Goal: Information Seeking & Learning: Find specific page/section

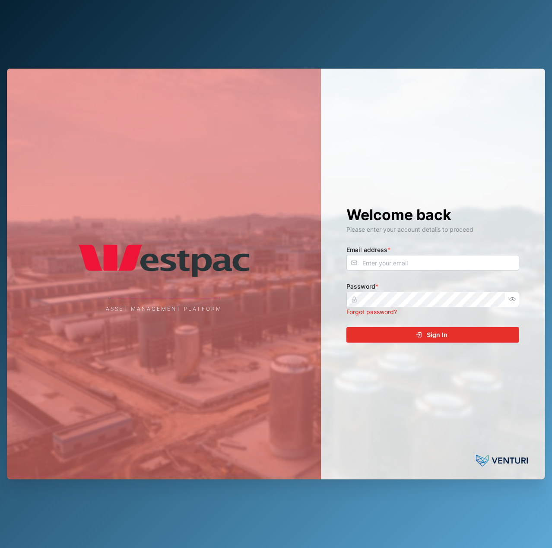
click at [415, 275] on div "Welcome back Please enter your account details to proceed Email address * Passw…" at bounding box center [432, 274] width 207 height 411
click at [422, 264] on input "Email address *" at bounding box center [432, 263] width 173 height 16
type input "declan.delahunty@venturi.io"
click at [518, 296] on div at bounding box center [512, 300] width 14 height 16
click at [514, 298] on icon "button" at bounding box center [512, 299] width 6 height 6
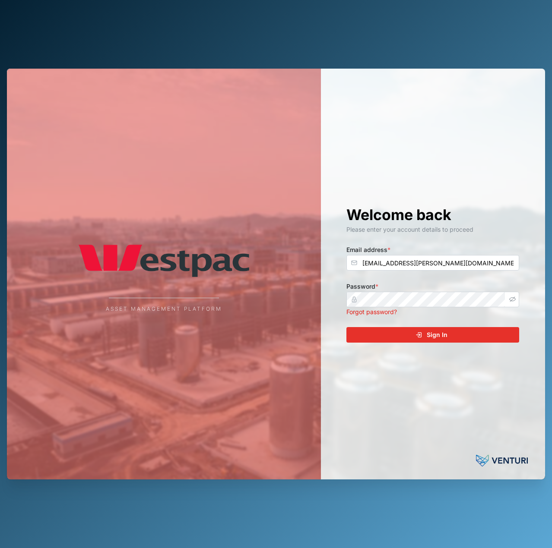
click at [458, 329] on div "Sign In" at bounding box center [431, 335] width 159 height 15
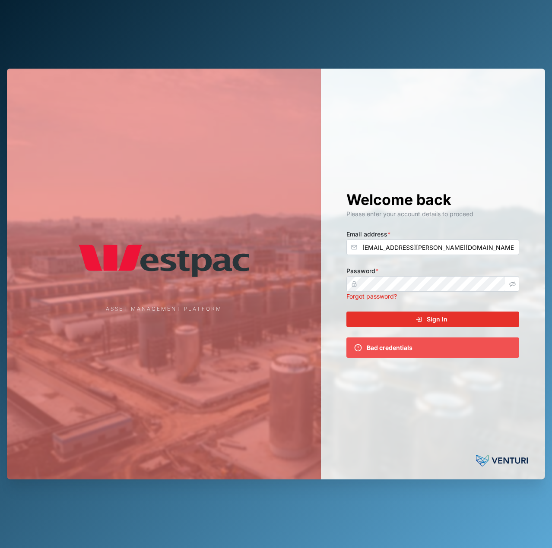
click at [454, 314] on div "Sign In" at bounding box center [431, 319] width 159 height 15
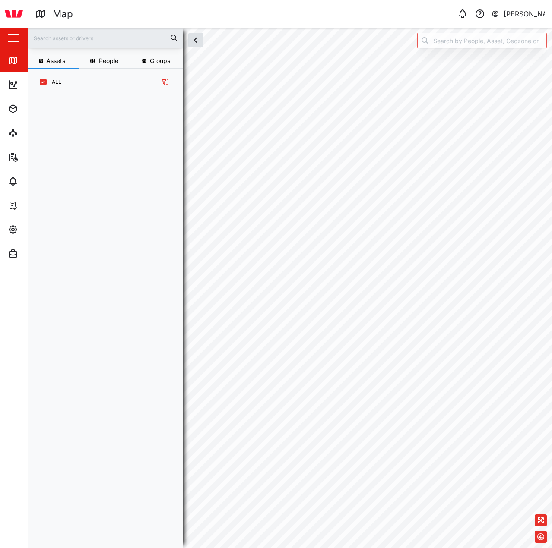
scroll to position [442, 135]
click at [116, 117] on div "grid" at bounding box center [109, 316] width 148 height 449
click at [22, 230] on div "Settings" at bounding box center [47, 229] width 79 height 10
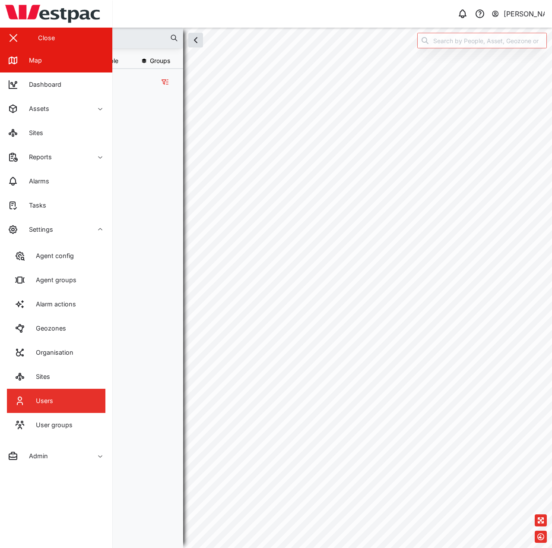
click at [57, 404] on link "Users" at bounding box center [56, 401] width 98 height 24
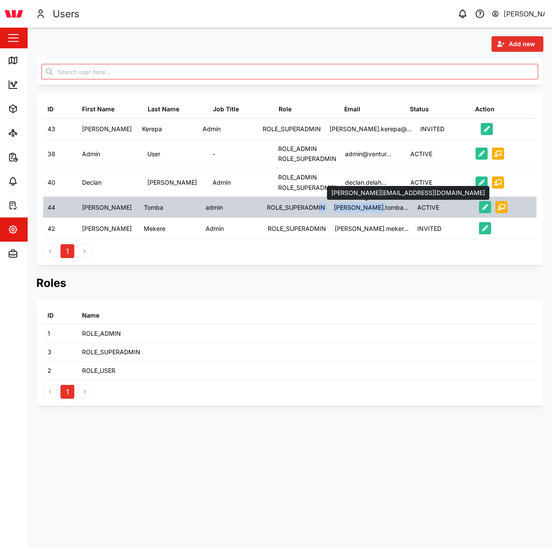
drag, startPoint x: 386, startPoint y: 207, endPoint x: 275, endPoint y: 208, distance: 111.4
click at [312, 208] on div "44 Esther Tomba admin ROLE_SUPERADMIN esther.tomba... ACTIVE" at bounding box center [289, 207] width 493 height 21
click at [259, 208] on div "admin" at bounding box center [232, 207] width 62 height 21
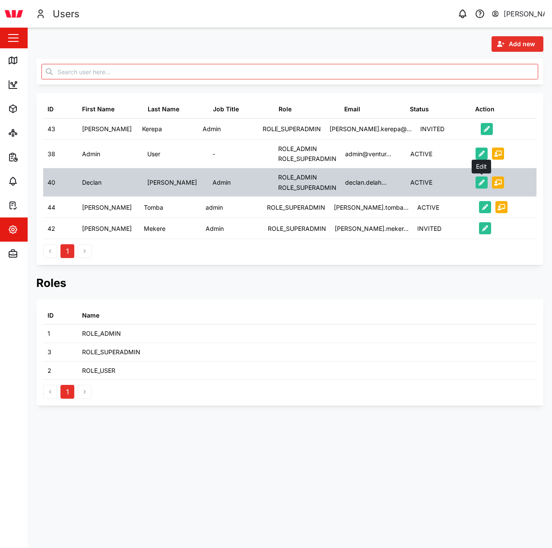
click at [482, 185] on icon "button" at bounding box center [481, 183] width 6 height 6
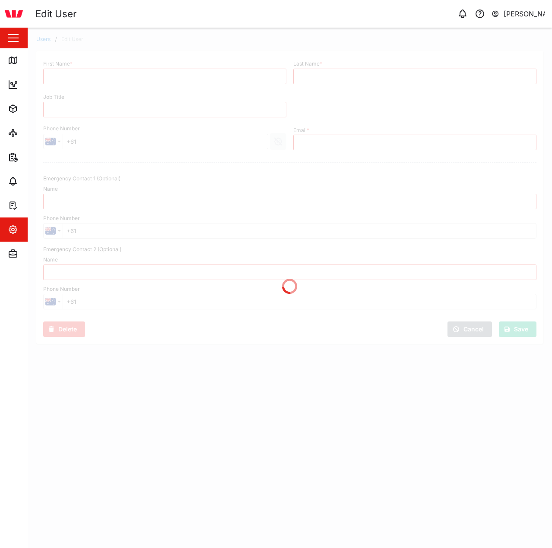
type input "Declan"
type input "Delahunty"
type input "Admin"
type input "declan.delahunty@venturi.io"
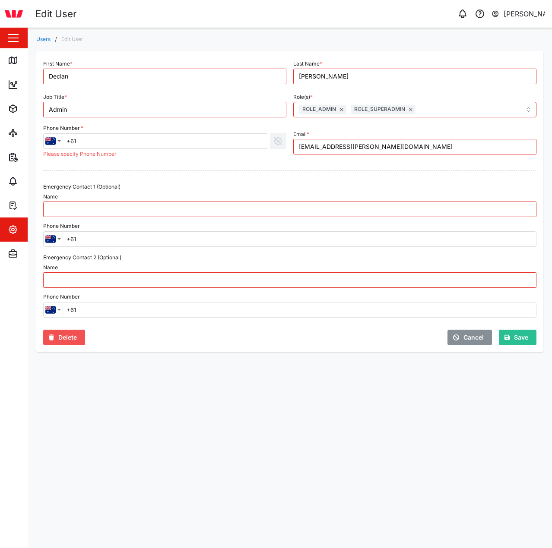
click at [154, 174] on div at bounding box center [290, 171] width 500 height 18
click at [474, 337] on span "Cancel" at bounding box center [473, 337] width 20 height 15
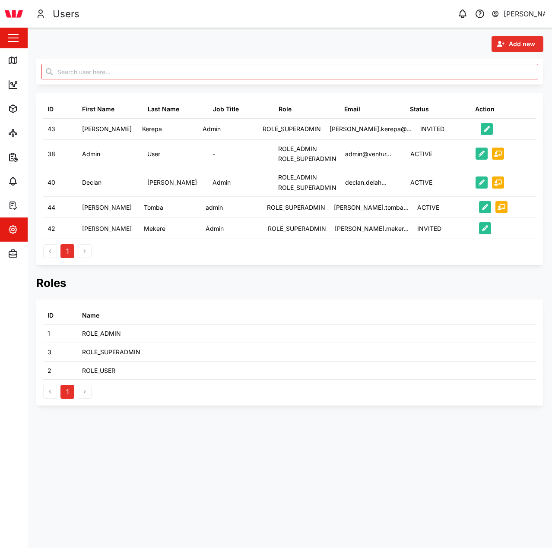
click at [523, 16] on div "[PERSON_NAME]" at bounding box center [523, 14] width 41 height 11
click at [485, 32] on div "User Profile" at bounding box center [490, 37] width 93 height 10
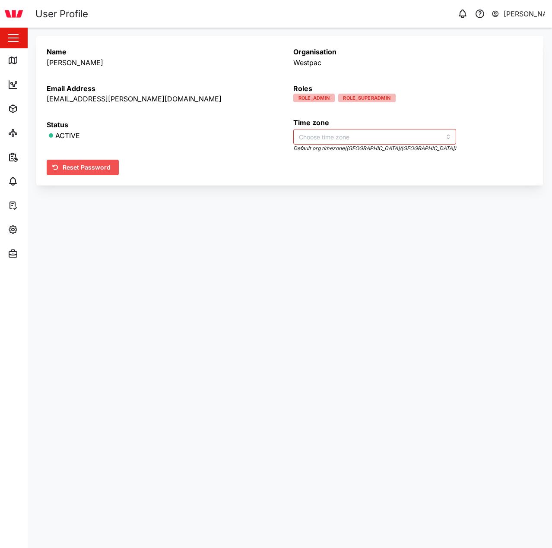
type input "Australia/Brisbane"
click at [92, 171] on span "Reset Password" at bounding box center [87, 167] width 48 height 15
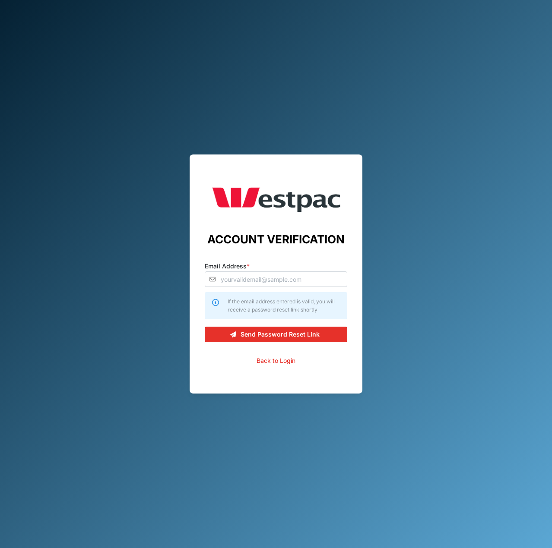
click at [261, 287] on div "ACCOUNT VERIFICATION Email Address * If the email address entered is valid, you…" at bounding box center [276, 274] width 142 height 183
click at [265, 278] on input "Email Address *" at bounding box center [276, 279] width 142 height 16
type input "declan.delahunty@venturi.io"
click at [270, 330] on span "Send Password Reset Link" at bounding box center [279, 334] width 79 height 15
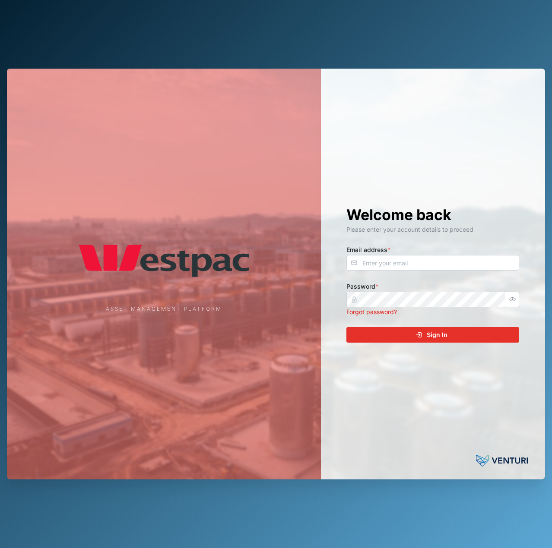
drag, startPoint x: 382, startPoint y: 285, endPoint x: 385, endPoint y: 277, distance: 8.6
click at [383, 284] on div "Password * Forgot password?" at bounding box center [432, 298] width 173 height 35
click at [387, 267] on input "Email address *" at bounding box center [432, 263] width 173 height 16
type input "declan.delahunty@venturi.io"
click at [346, 327] on button "Sign In" at bounding box center [432, 335] width 173 height 16
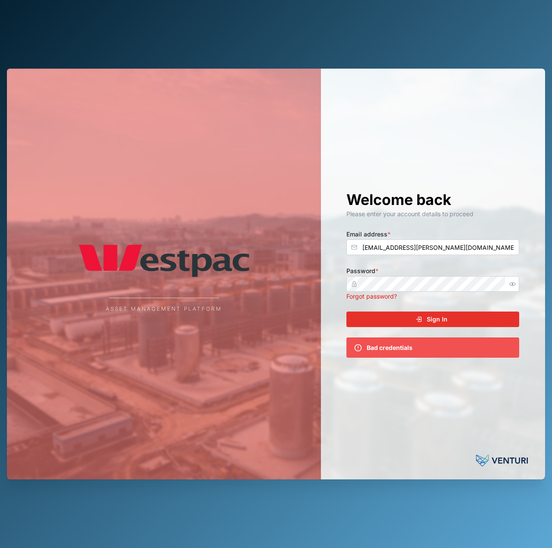
click at [507, 281] on div at bounding box center [512, 284] width 14 height 16
click at [514, 281] on icon "button" at bounding box center [512, 284] width 6 height 6
click at [311, 287] on div "Asset Management Platform" at bounding box center [164, 274] width 314 height 411
click at [395, 320] on div "Sign In" at bounding box center [431, 319] width 159 height 15
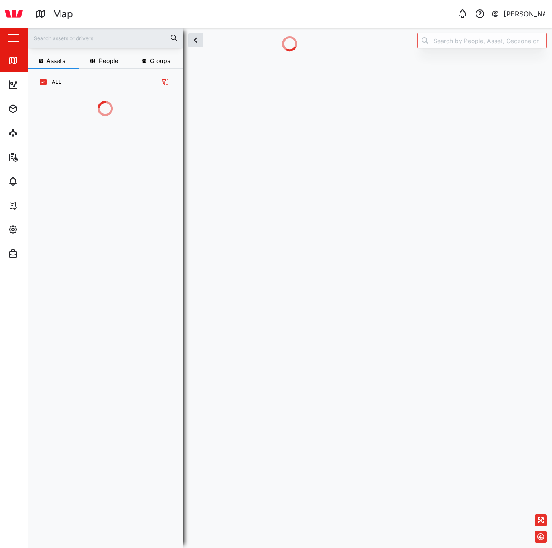
scroll to position [405, 135]
checkbox input "false"
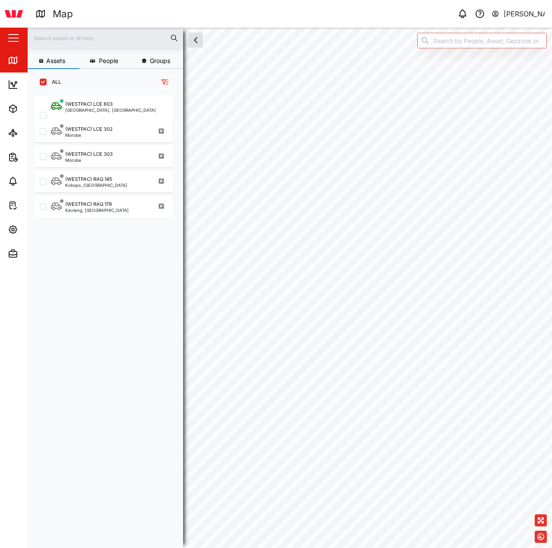
checkbox input "false"
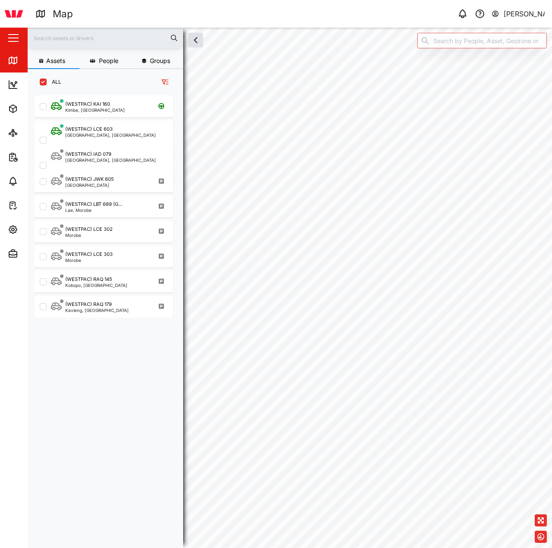
checkbox input "false"
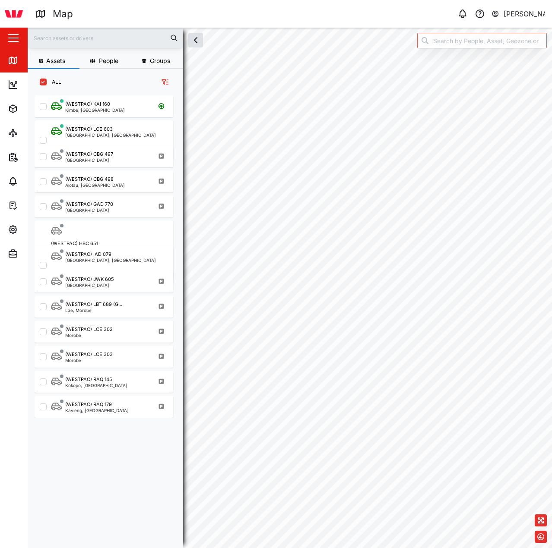
checkbox input "false"
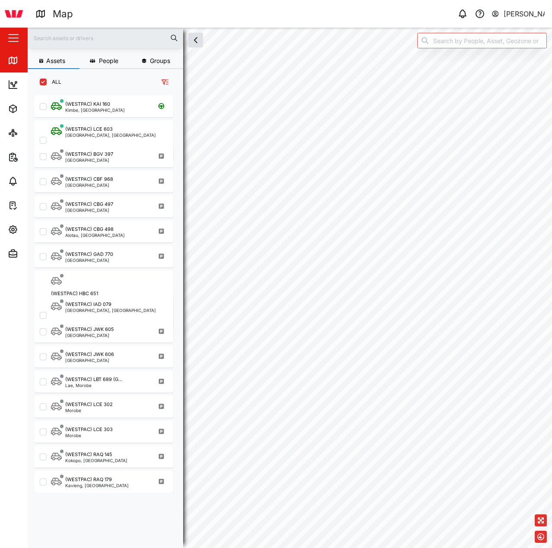
checkbox input "false"
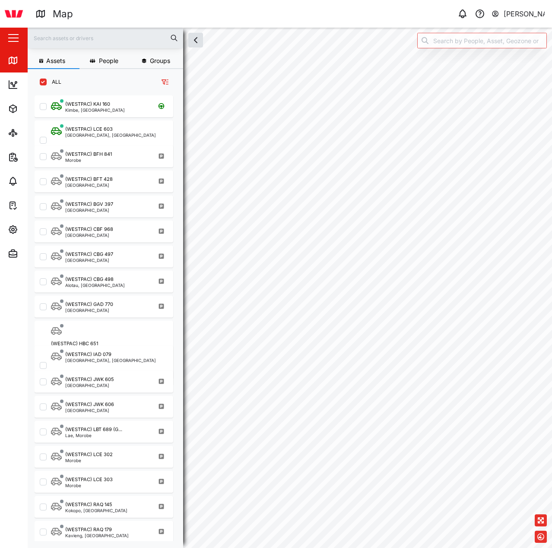
checkbox input "false"
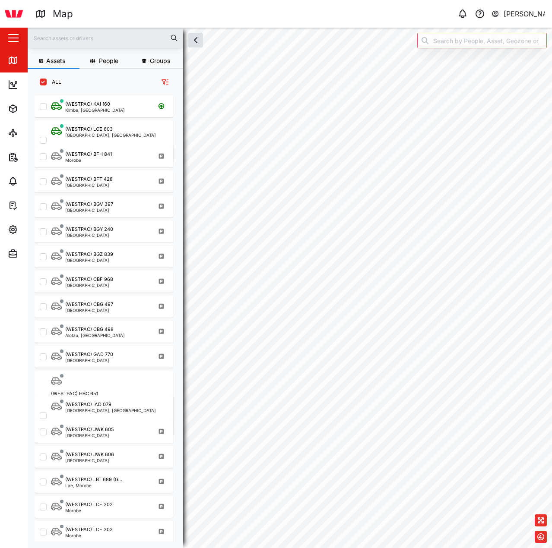
checkbox input "false"
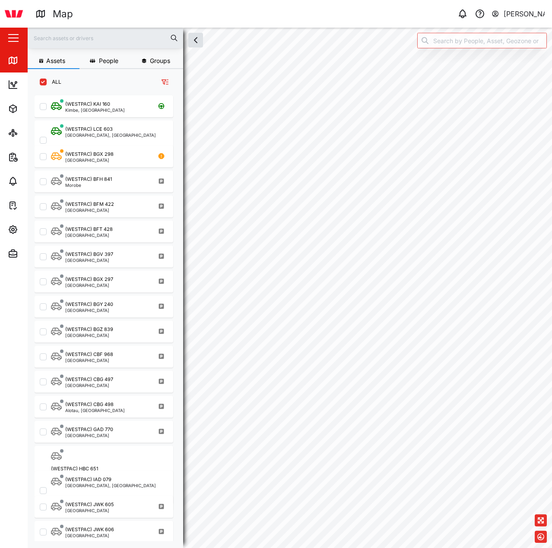
checkbox input "false"
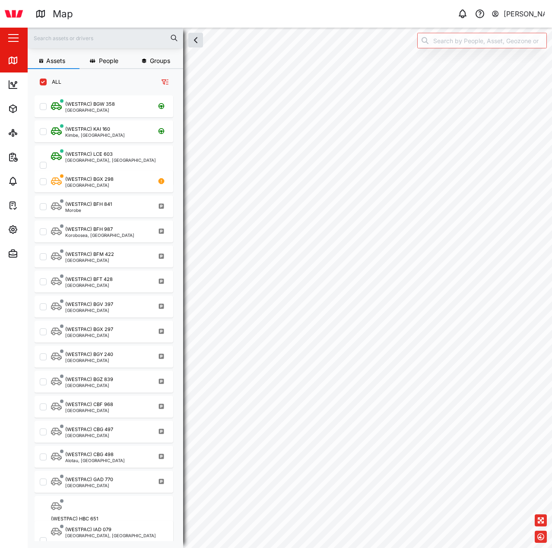
checkbox input "false"
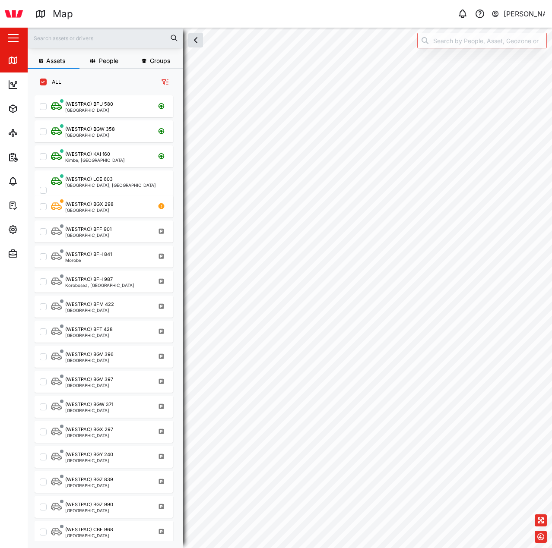
checkbox input "false"
checkbox input "true"
checkbox input "false"
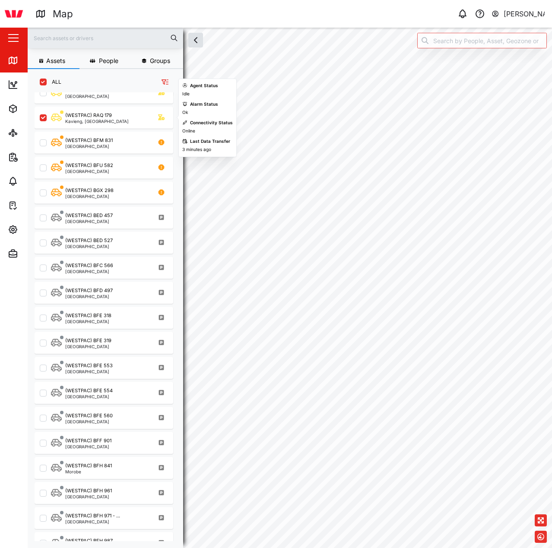
scroll to position [296, 0]
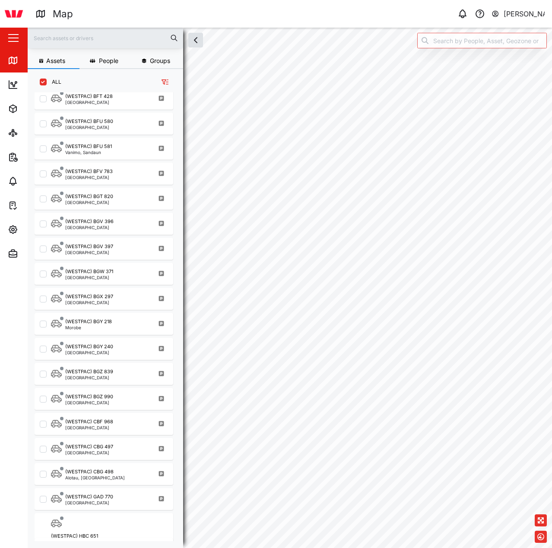
scroll to position [903, 0]
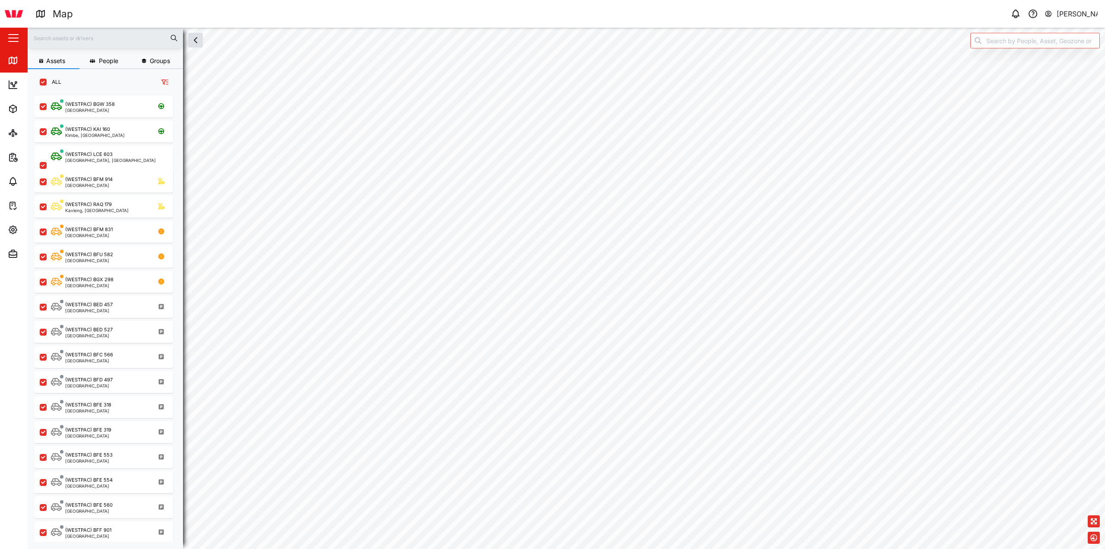
scroll to position [443, 135]
click at [117, 130] on div "(WESTPAC) KAI 160 Kimbe, West New Britain" at bounding box center [109, 132] width 117 height 12
click at [200, 35] on button "button" at bounding box center [195, 40] width 15 height 15
click at [106, 252] on div "(WESTPAC) BFU 582" at bounding box center [89, 254] width 48 height 7
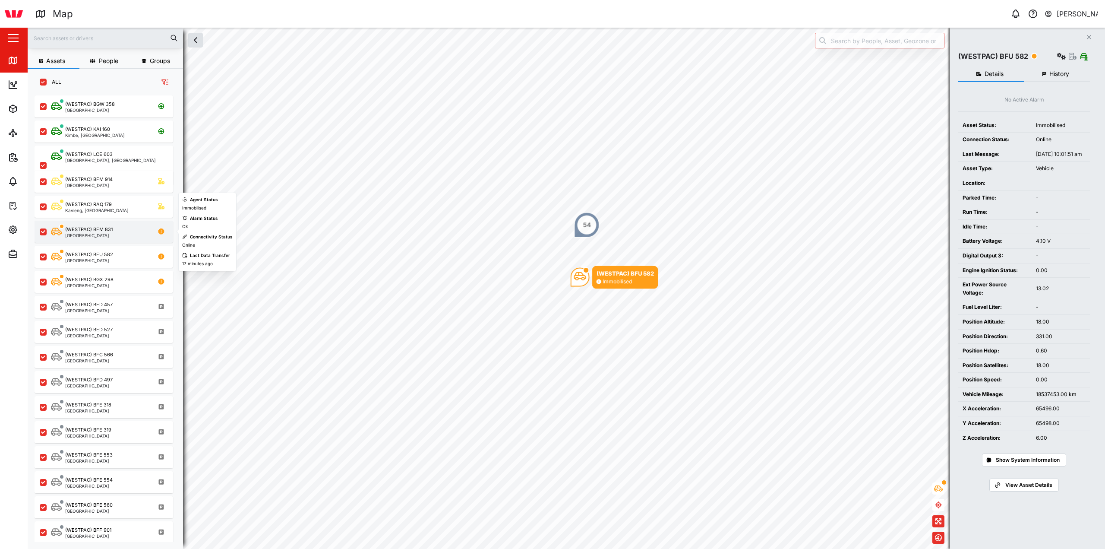
click at [105, 226] on div "(WESTPAC) BFM 831" at bounding box center [88, 229] width 47 height 7
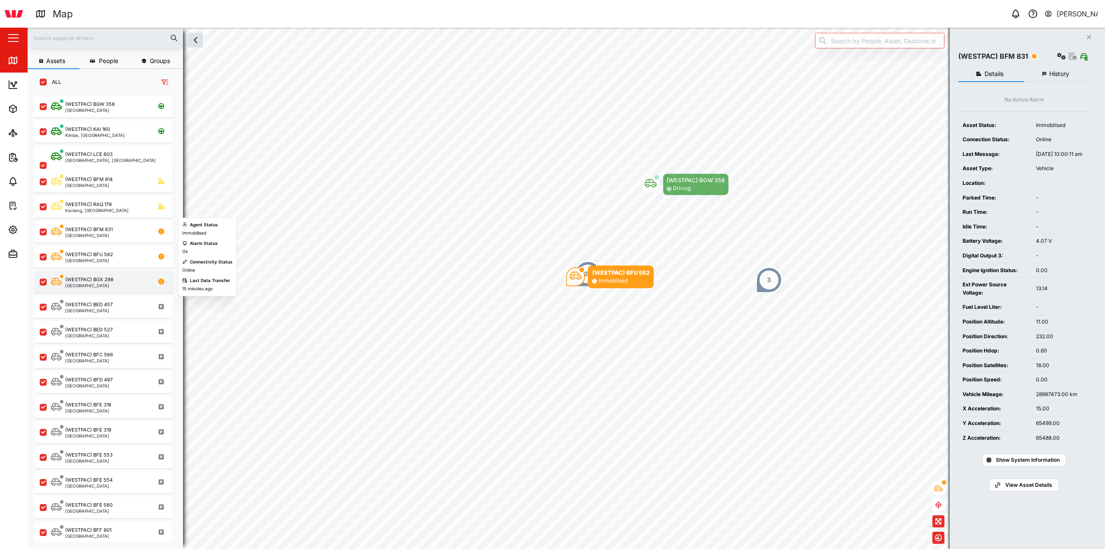
click at [102, 273] on div "(WESTPAC) BGX 298 Port Moresby" at bounding box center [104, 282] width 139 height 22
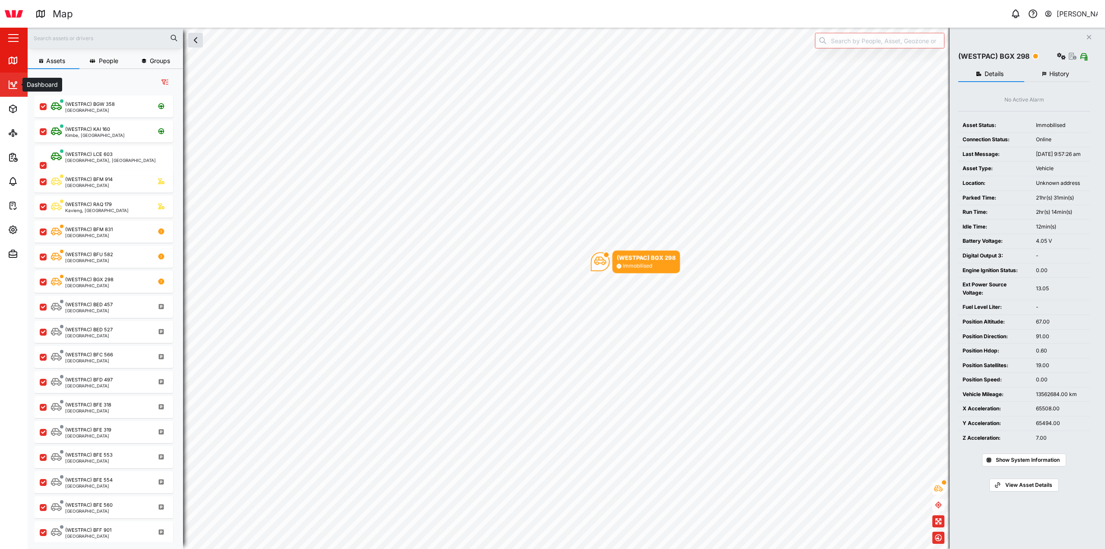
click at [20, 73] on link "Dashboard" at bounding box center [56, 85] width 112 height 24
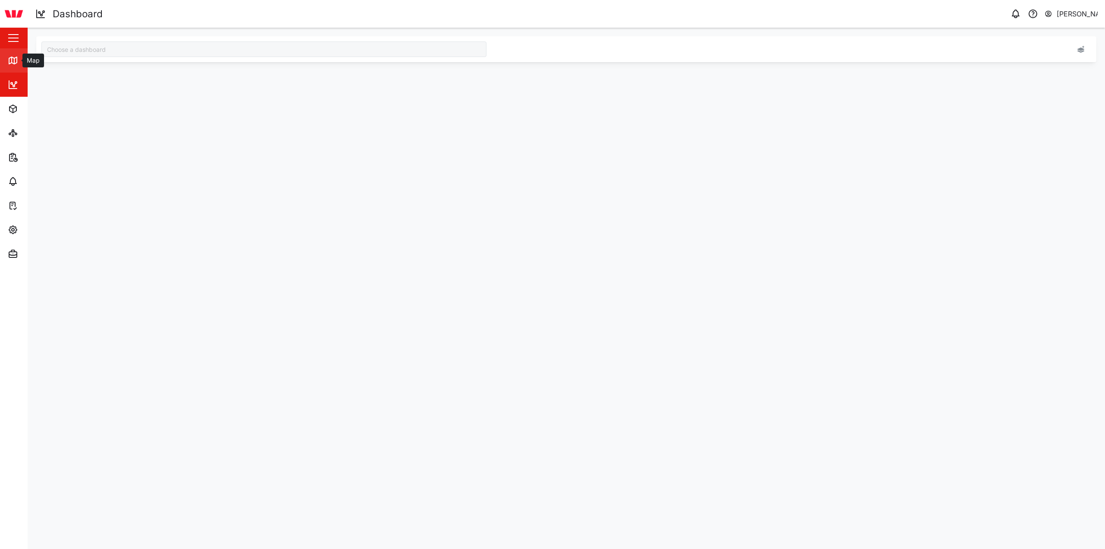
click at [19, 62] on div "Map" at bounding box center [25, 60] width 34 height 10
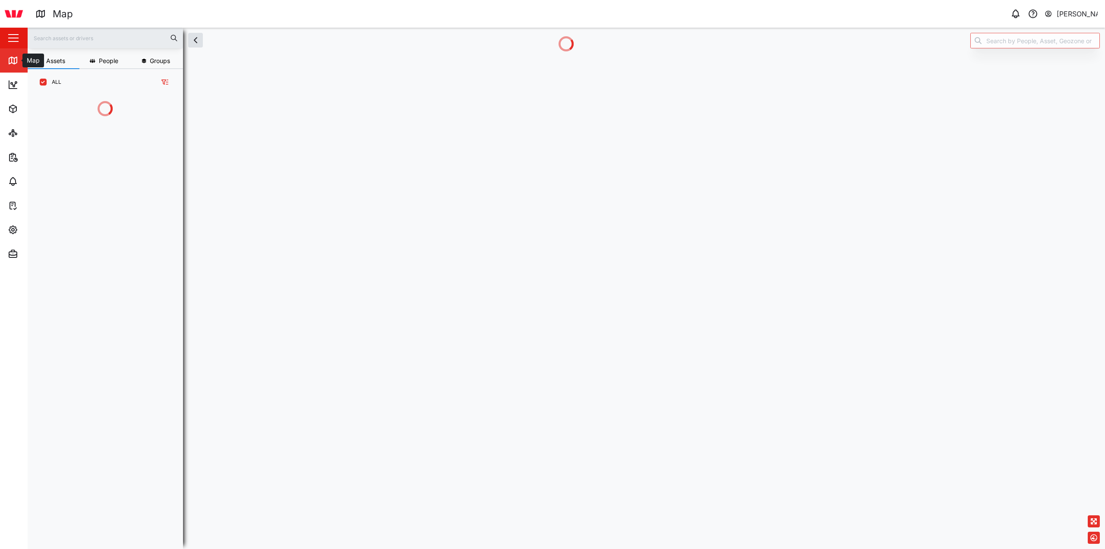
scroll to position [443, 135]
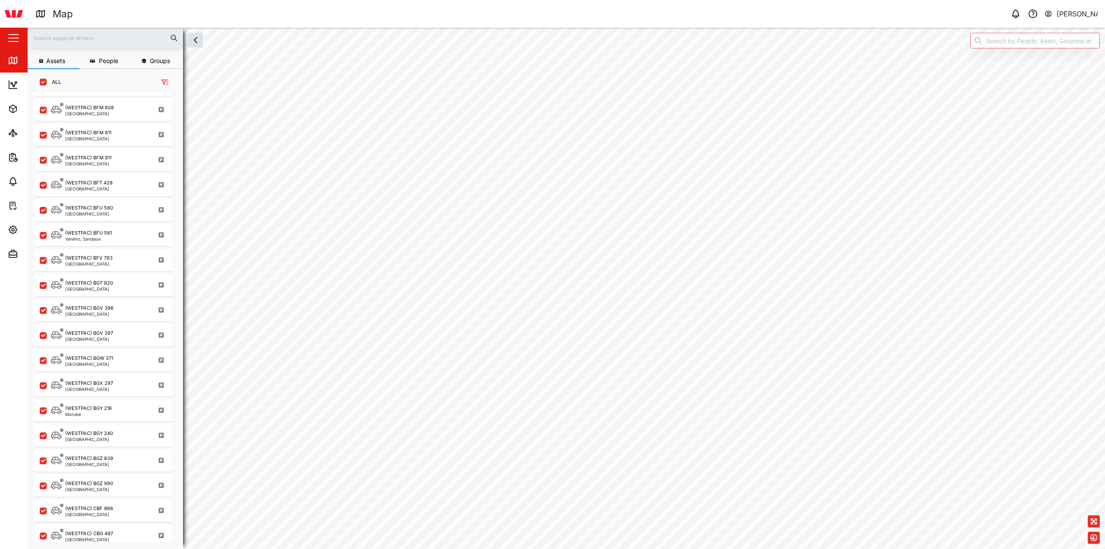
scroll to position [903, 0]
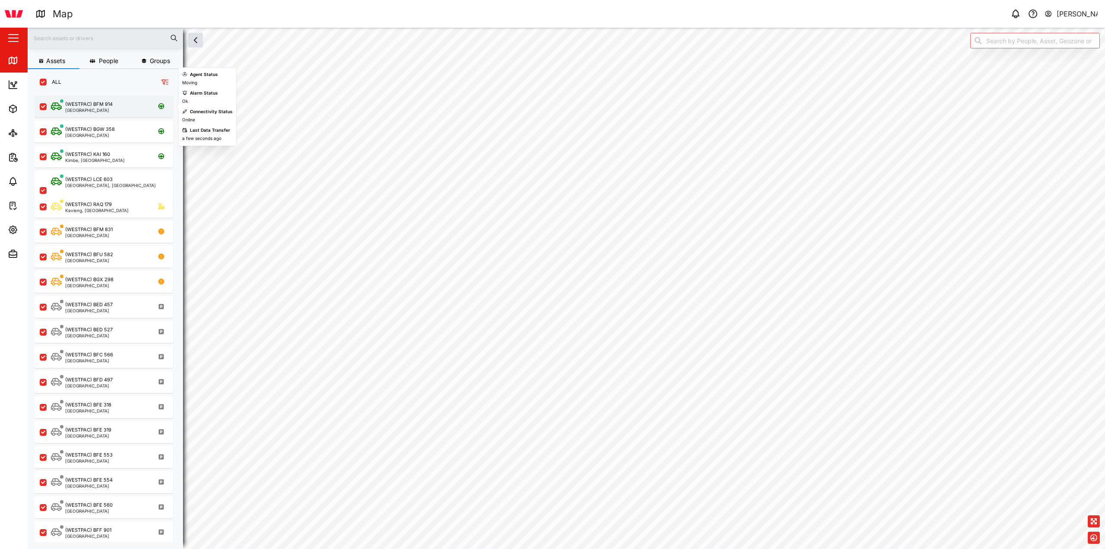
click at [104, 114] on div "(WESTPAC) BFM 914 Port Moresby" at bounding box center [104, 106] width 139 height 22
click at [114, 144] on div "(WESTPAC) KAI 160 Kimbe, West New Britain" at bounding box center [104, 154] width 139 height 25
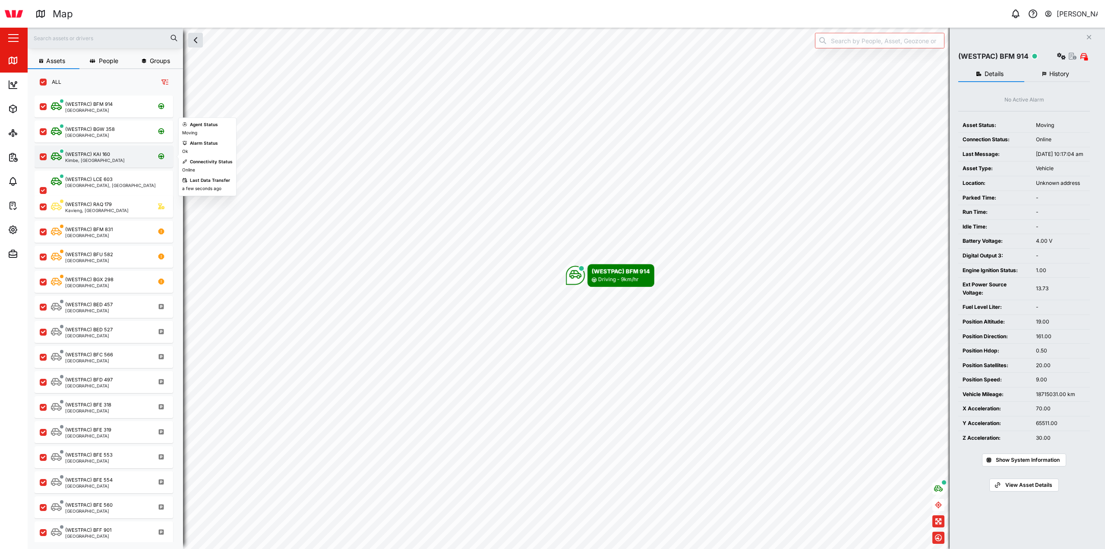
click at [110, 160] on div "Kimbe, [GEOGRAPHIC_DATA]" at bounding box center [95, 160] width 60 height 4
click at [118, 177] on div "(WESTPAC) LCE 603 [GEOGRAPHIC_DATA], [GEOGRAPHIC_DATA]" at bounding box center [109, 190] width 117 height 29
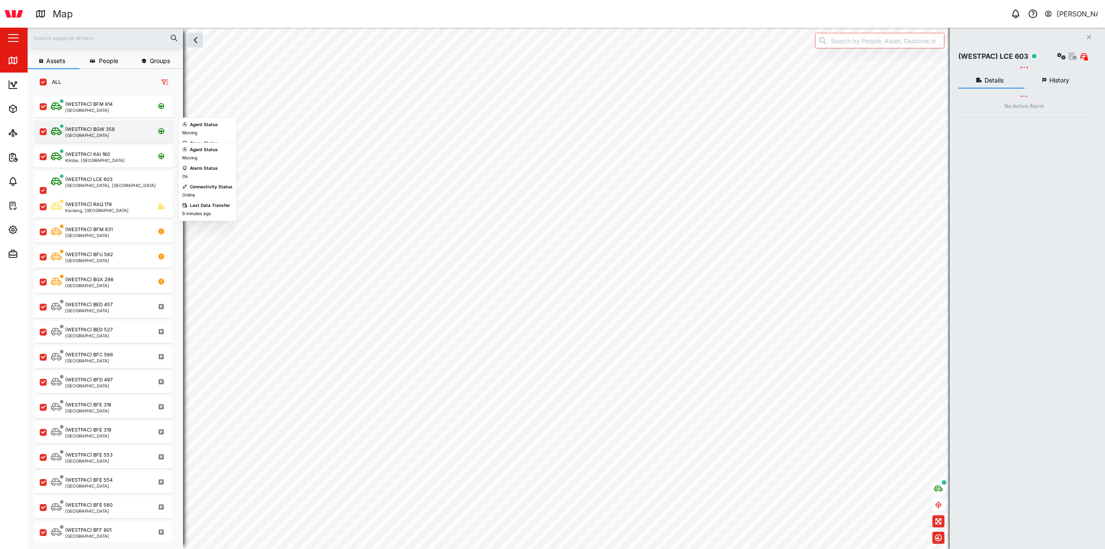
click at [108, 135] on div "[GEOGRAPHIC_DATA]" at bounding box center [90, 135] width 50 height 4
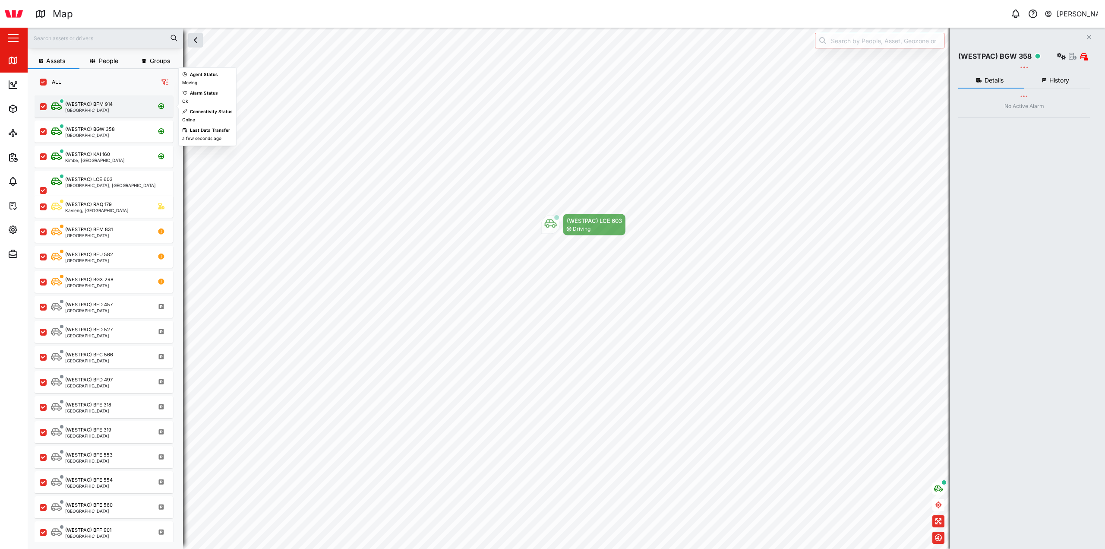
click at [116, 116] on div "(WESTPAC) BFM 914 Port Moresby" at bounding box center [104, 106] width 139 height 22
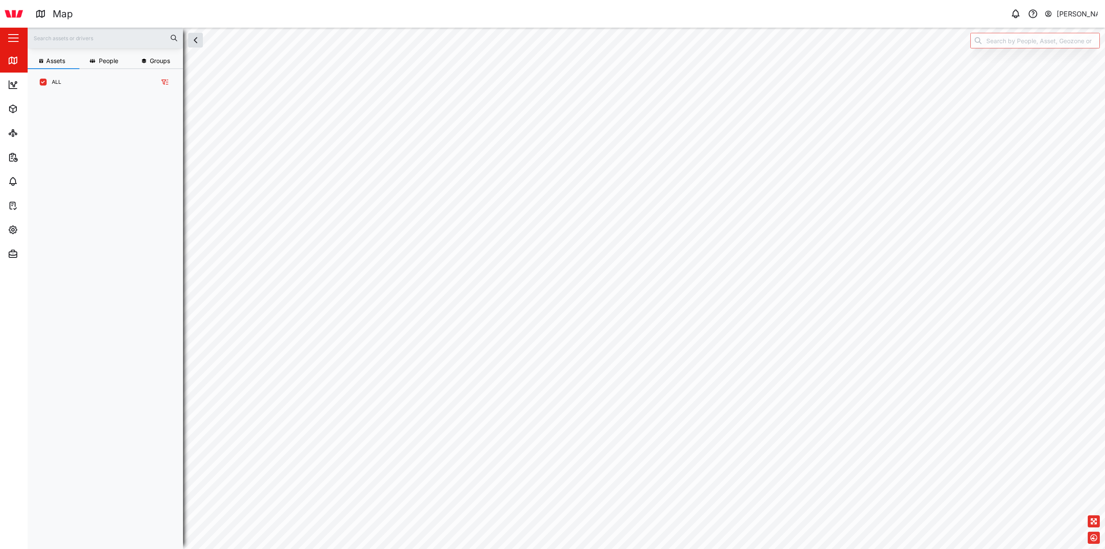
scroll to position [443, 135]
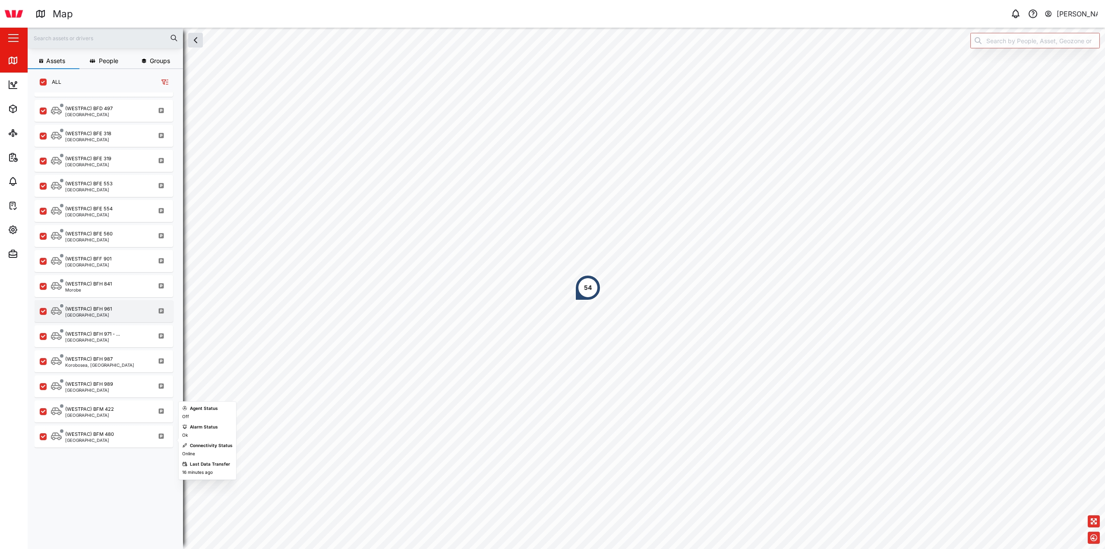
scroll to position [43, 0]
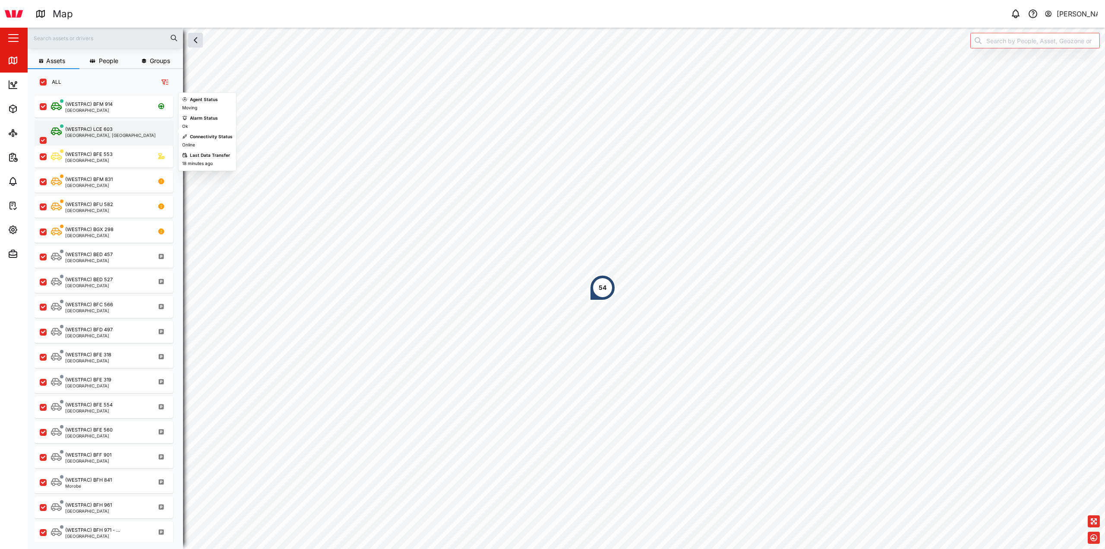
click at [88, 124] on div "(WESTPAC) LCE 603 [GEOGRAPHIC_DATA], [GEOGRAPHIC_DATA]" at bounding box center [104, 140] width 139 height 40
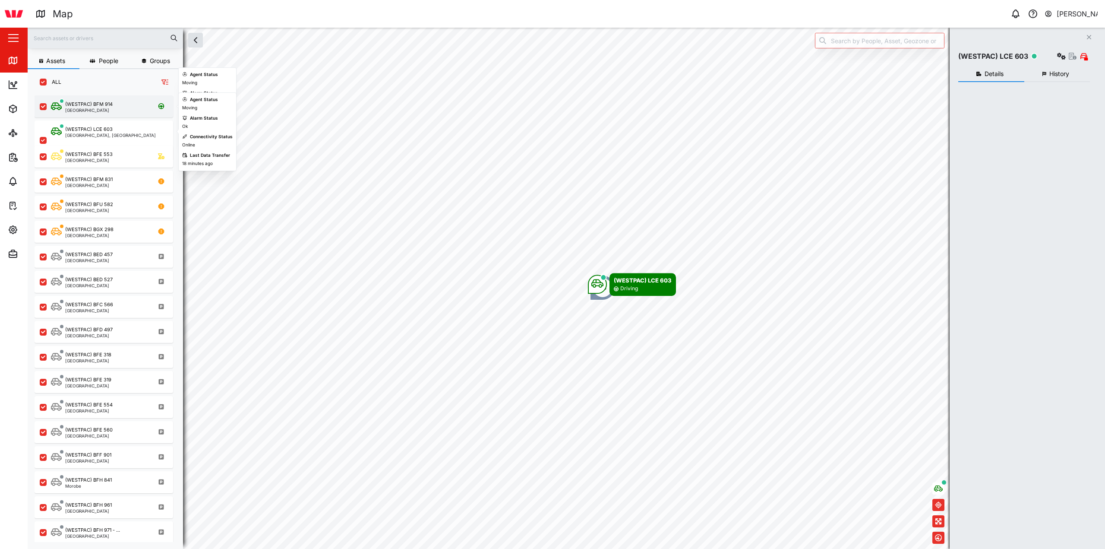
click at [93, 104] on div "(WESTPAC) BFM 914" at bounding box center [88, 104] width 47 height 7
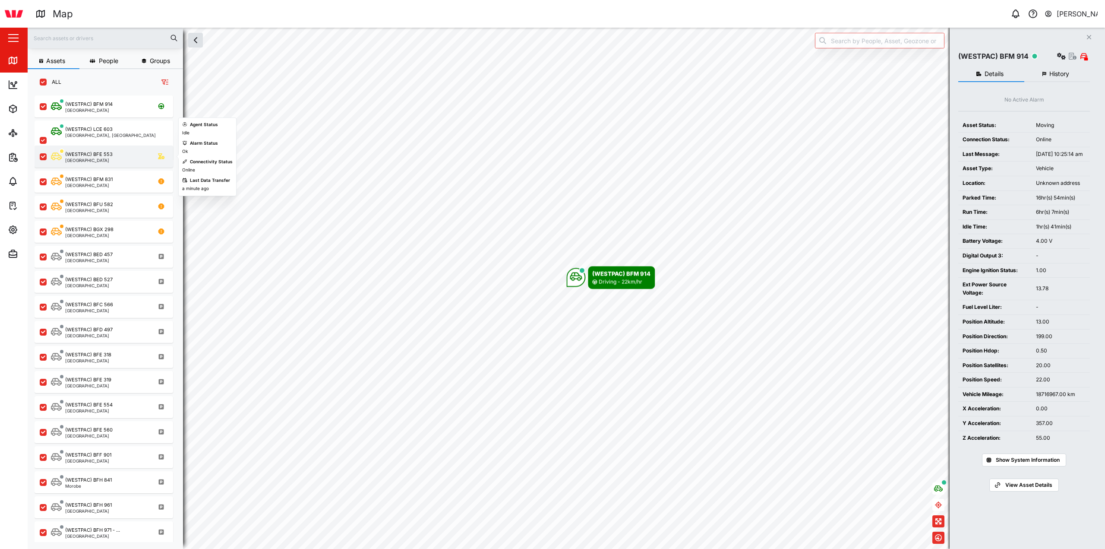
click at [85, 146] on div "(WESTPAC) BFE 553 [GEOGRAPHIC_DATA]" at bounding box center [104, 156] width 139 height 22
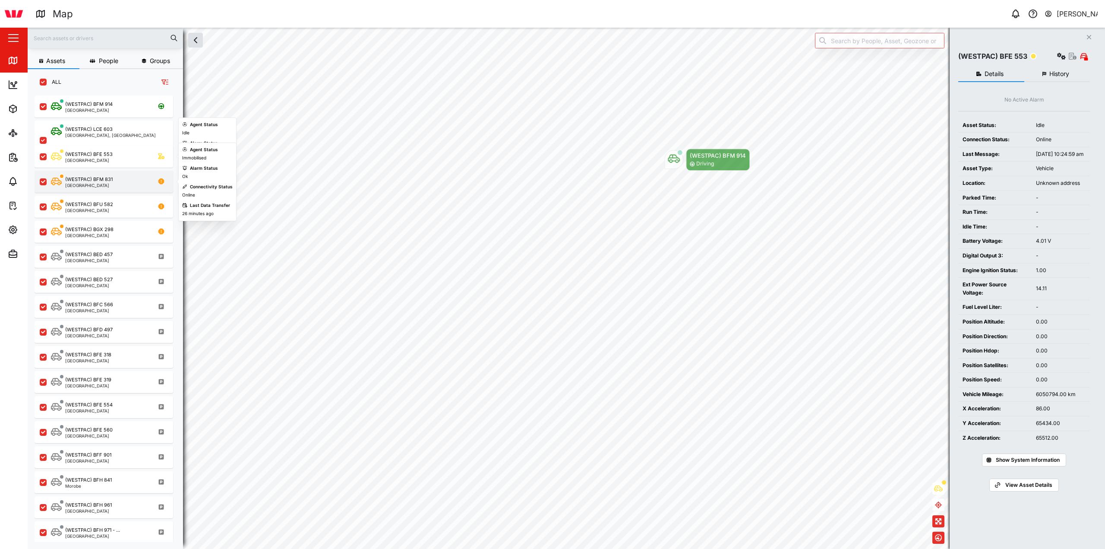
click at [98, 186] on div "[GEOGRAPHIC_DATA]" at bounding box center [88, 185] width 47 height 4
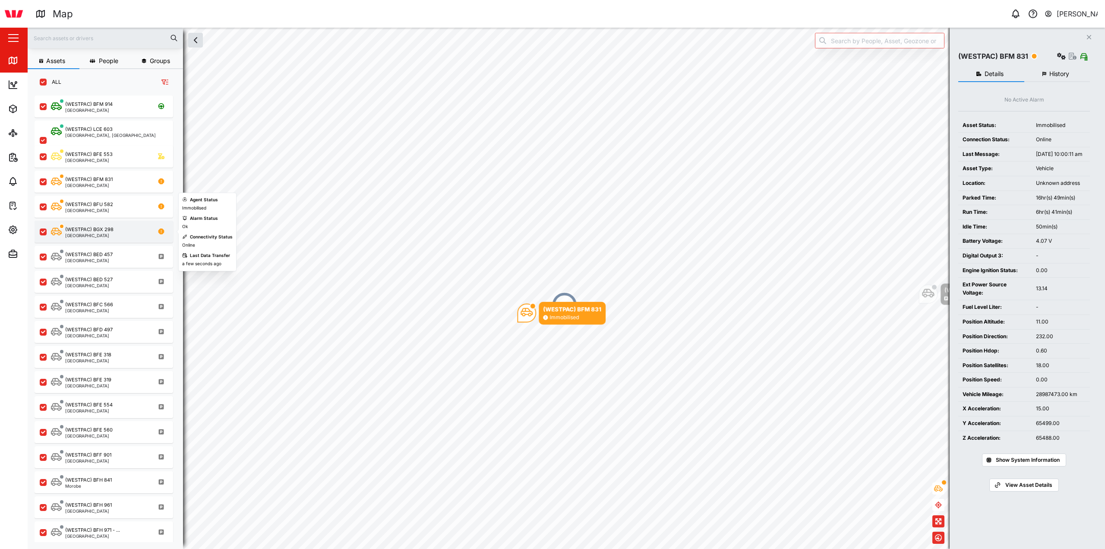
click at [105, 227] on div "(WESTPAC) BGX 298" at bounding box center [89, 229] width 48 height 7
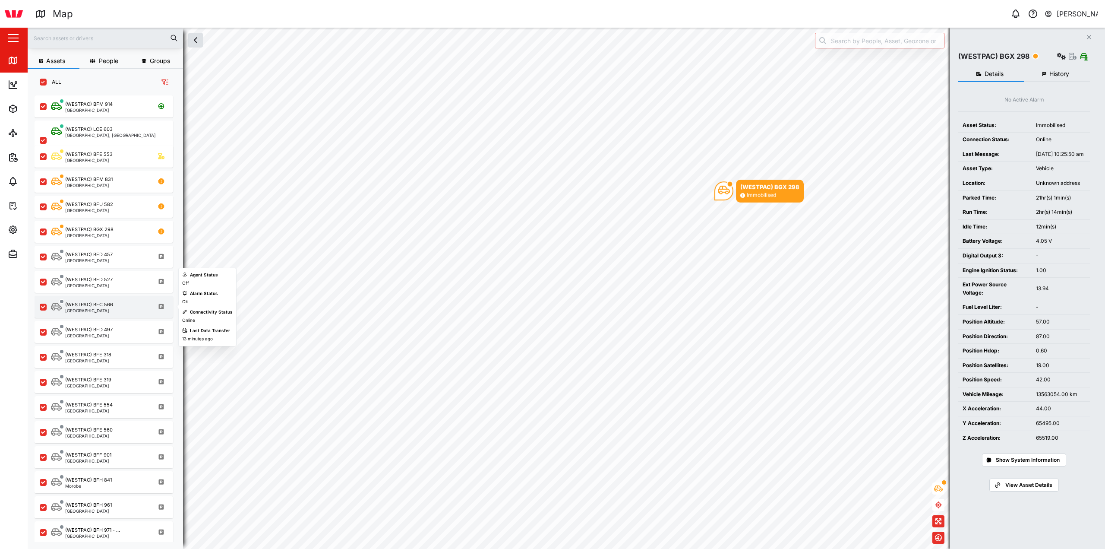
click at [86, 305] on div "(WESTPAC) BFC 566" at bounding box center [89, 304] width 48 height 7
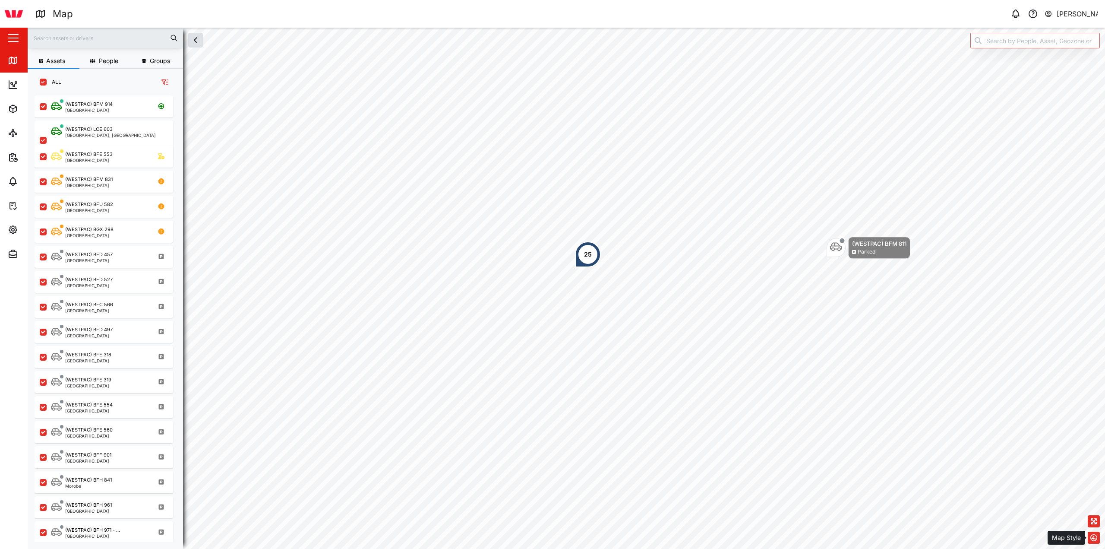
click at [1095, 539] on icon "button" at bounding box center [1093, 537] width 7 height 7
click at [1095, 505] on icon "button" at bounding box center [1093, 506] width 7 height 7
click at [1095, 525] on div at bounding box center [1094, 526] width 4 height 4
click at [1095, 515] on icon "button" at bounding box center [1093, 518] width 7 height 7
click at [1096, 535] on icon "button" at bounding box center [1093, 537] width 7 height 7
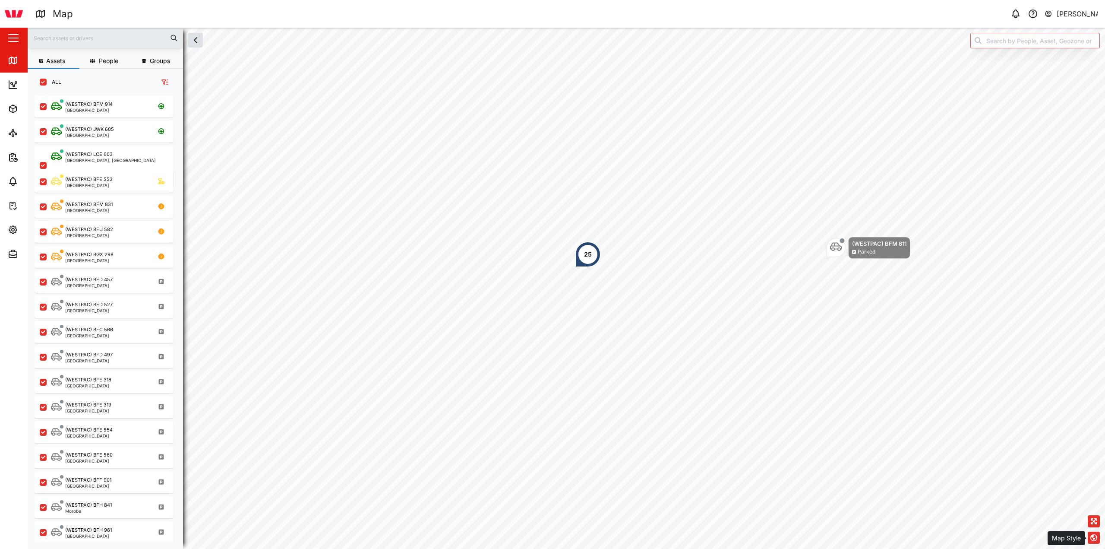
click at [1096, 537] on icon "button" at bounding box center [1093, 537] width 7 height 7
click at [1096, 491] on icon "button" at bounding box center [1093, 494] width 7 height 7
